Goal: Task Accomplishment & Management: Use online tool/utility

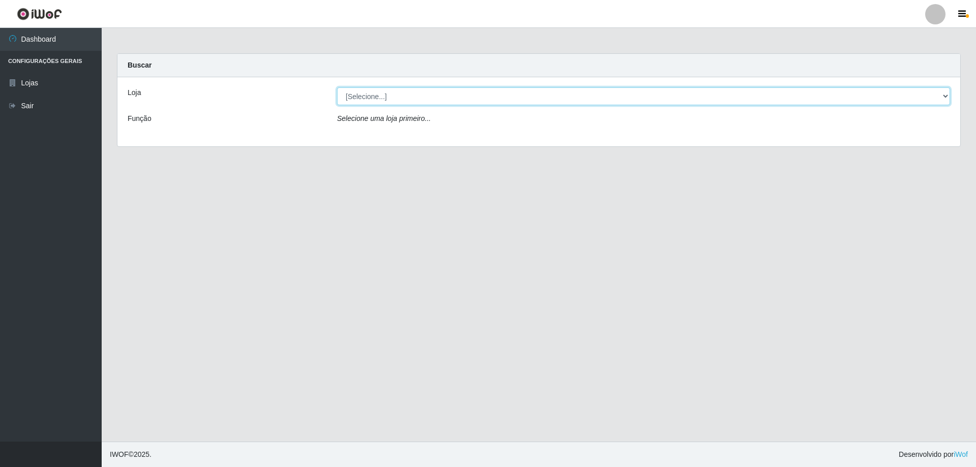
click at [385, 98] on select "[Selecione...] SuperShow Bis - Avenida 6 SuperShow [GEOGRAPHIC_DATA]" at bounding box center [643, 96] width 613 height 18
select select "60"
click at [337, 87] on select "[Selecione...] SuperShow Bis - Avenida 6 SuperShow [GEOGRAPHIC_DATA]" at bounding box center [643, 96] width 613 height 18
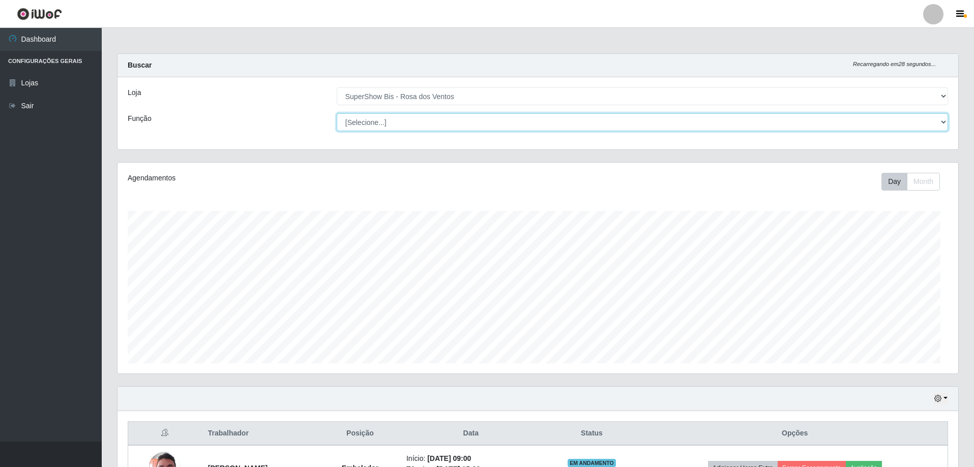
click at [394, 127] on select "[Selecione...] ASG ASG + ASG ++ Auxiliar de Cozinha Balconista de Açougue Balco…" at bounding box center [642, 122] width 611 height 18
select select "1"
click at [337, 113] on select "[Selecione...] ASG ASG + ASG ++ Auxiliar de Cozinha Balconista de Açougue Balco…" at bounding box center [642, 122] width 611 height 18
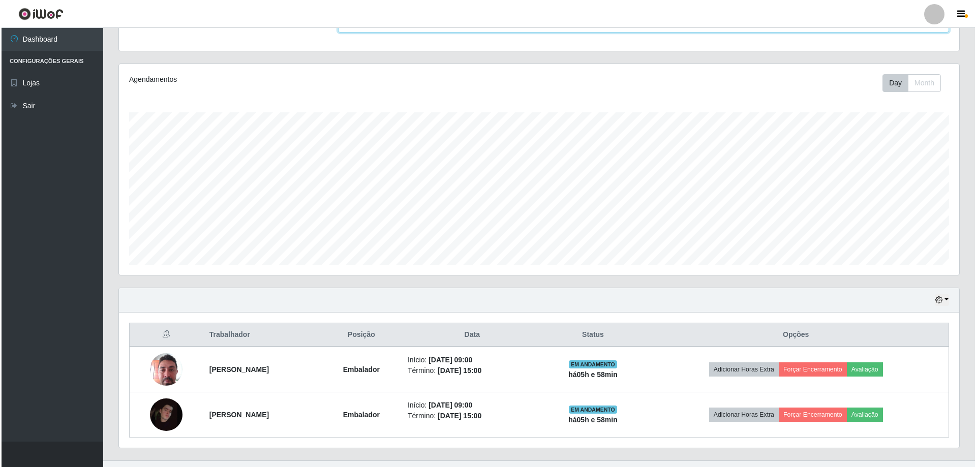
scroll to position [117, 0]
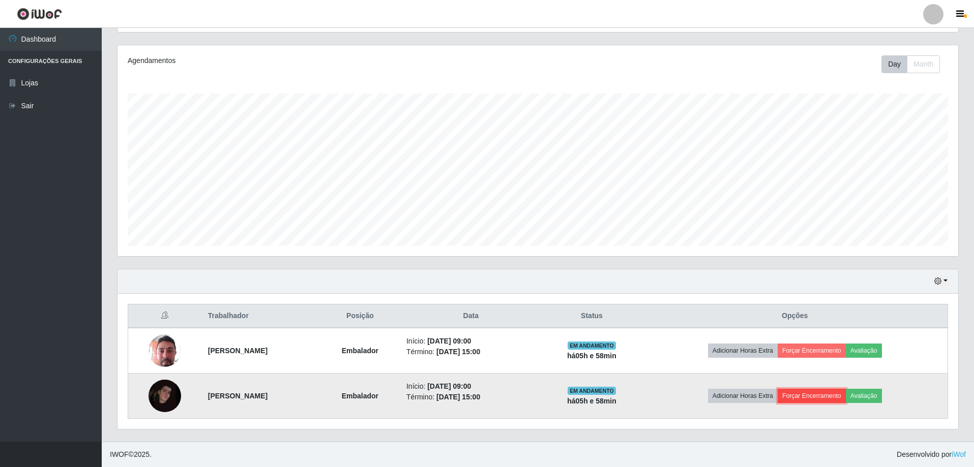
click at [846, 396] on button "Forçar Encerramento" at bounding box center [811, 396] width 68 height 14
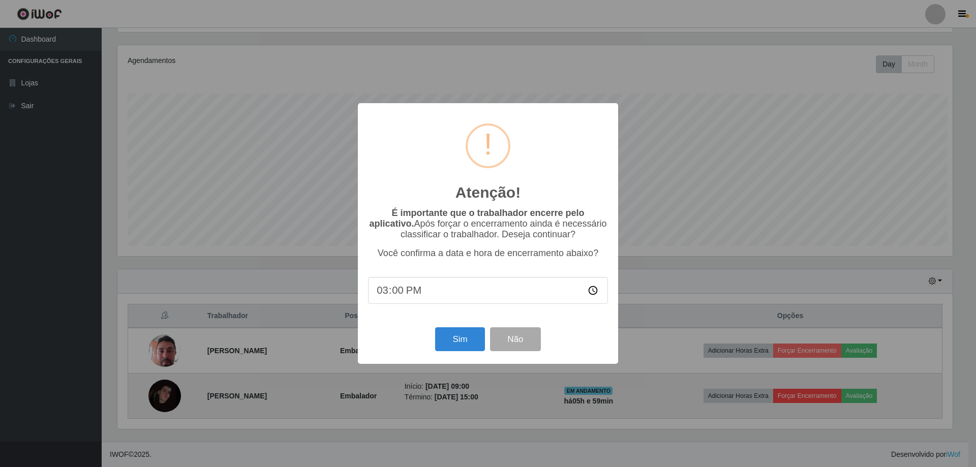
scroll to position [211, 835]
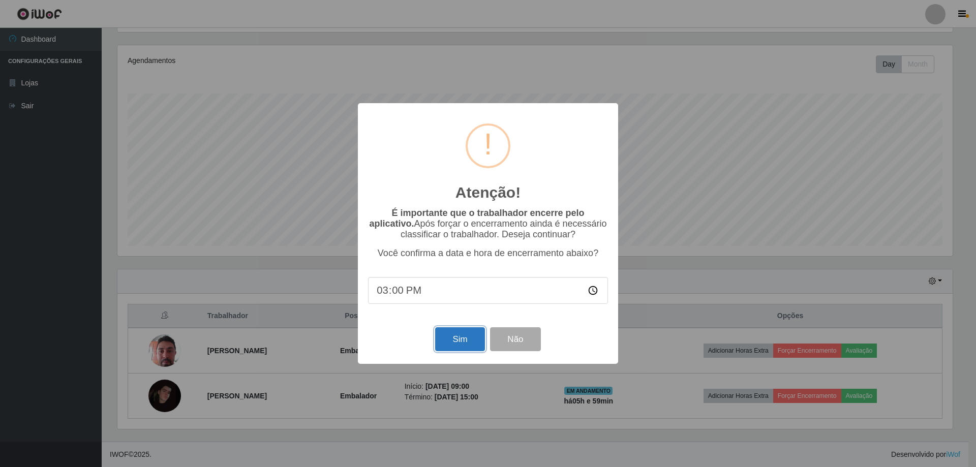
click at [475, 344] on button "Sim" at bounding box center [459, 339] width 49 height 24
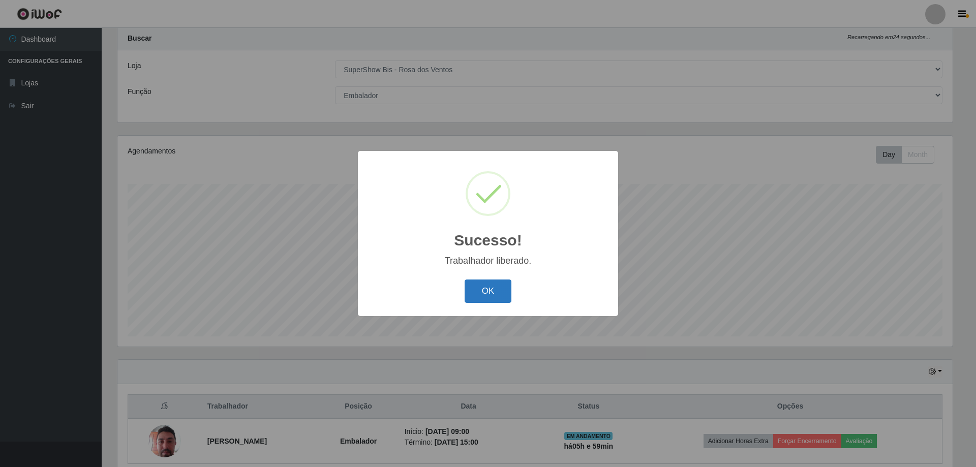
click at [482, 295] on button "OK" at bounding box center [488, 292] width 47 height 24
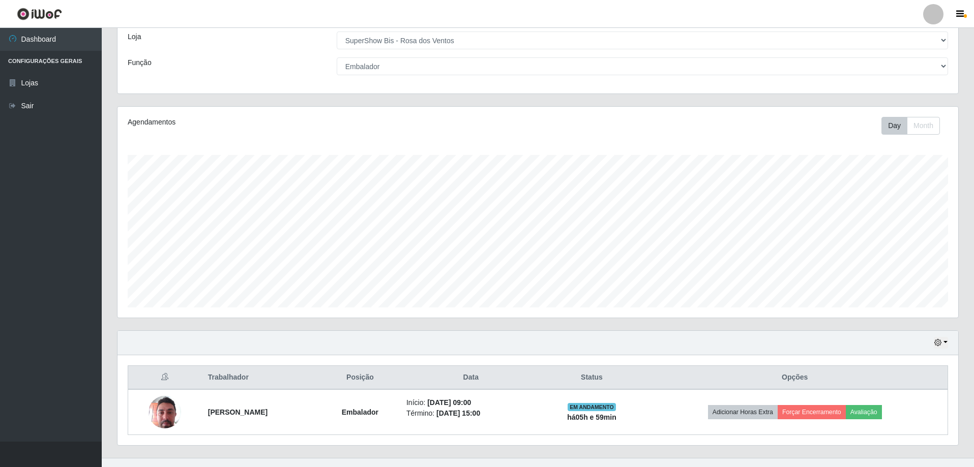
scroll to position [72, 0]
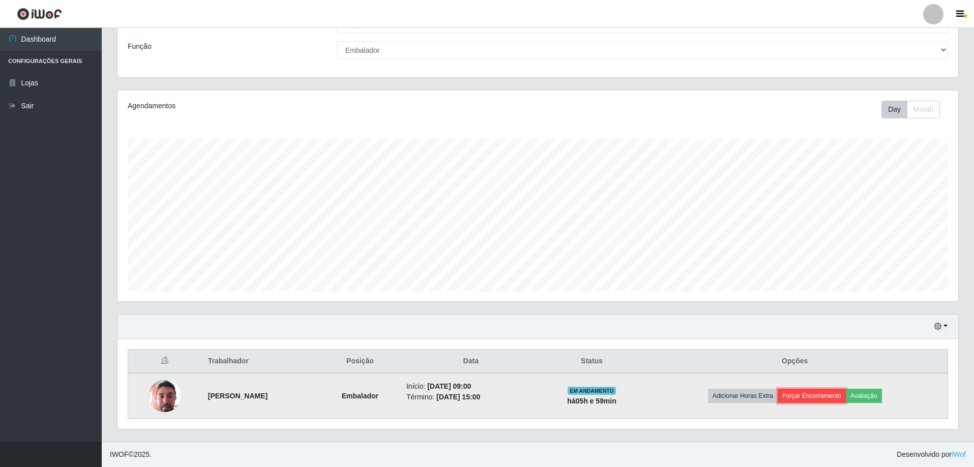
click at [805, 397] on button "Forçar Encerramento" at bounding box center [811, 396] width 68 height 14
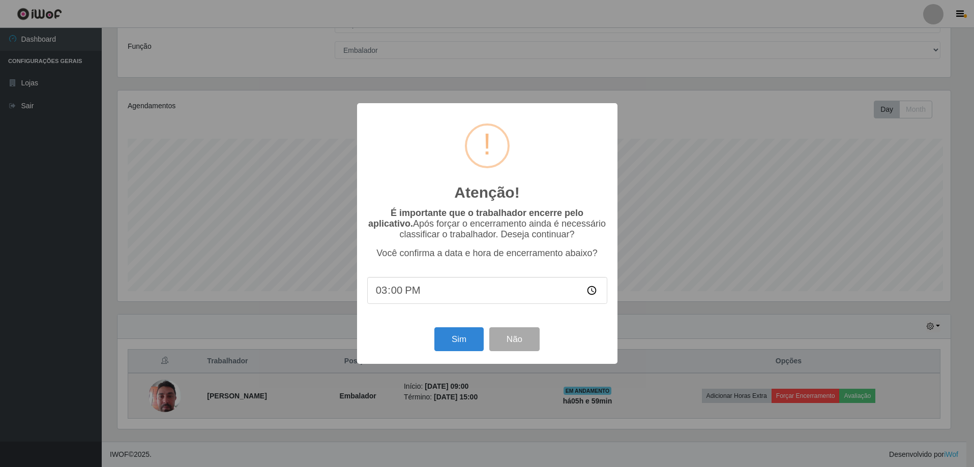
scroll to position [211, 835]
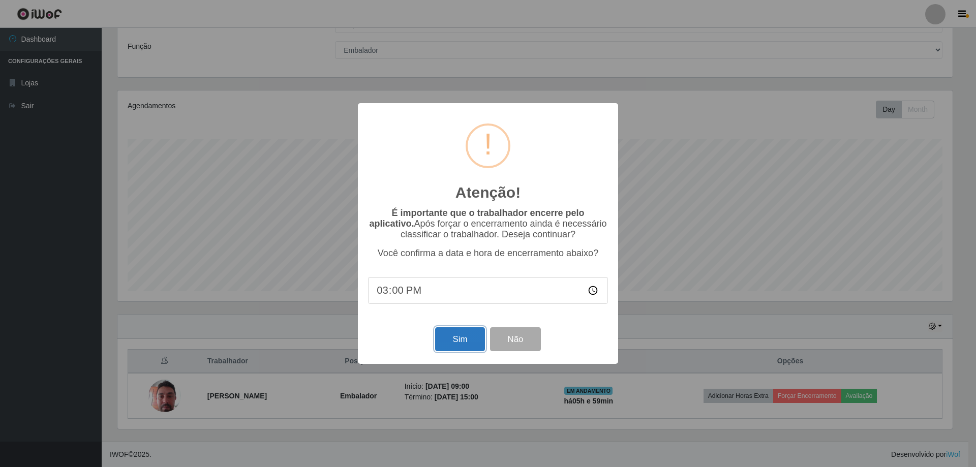
click at [463, 340] on button "Sim" at bounding box center [459, 339] width 49 height 24
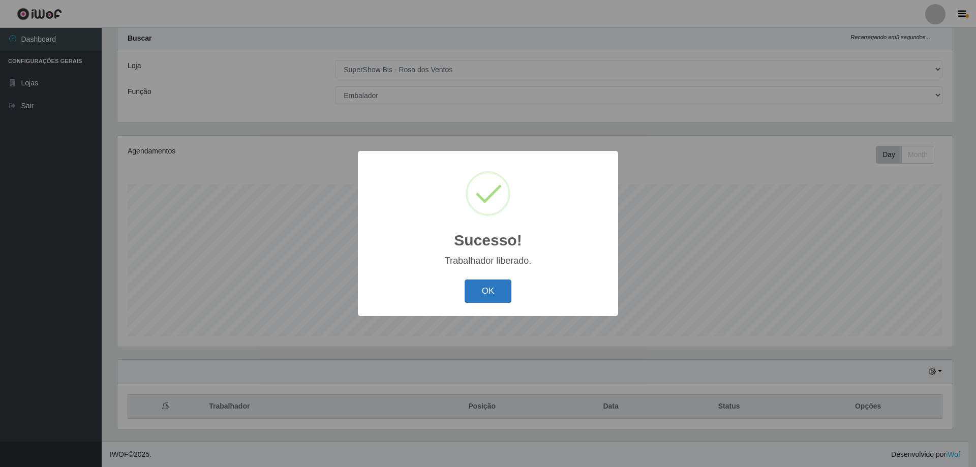
click at [497, 293] on button "OK" at bounding box center [488, 292] width 47 height 24
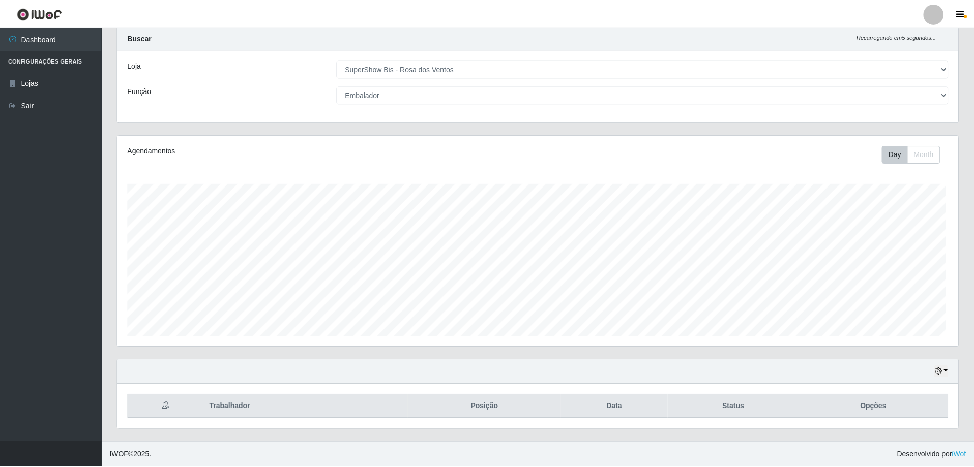
scroll to position [211, 840]
